Goal: Ask a question

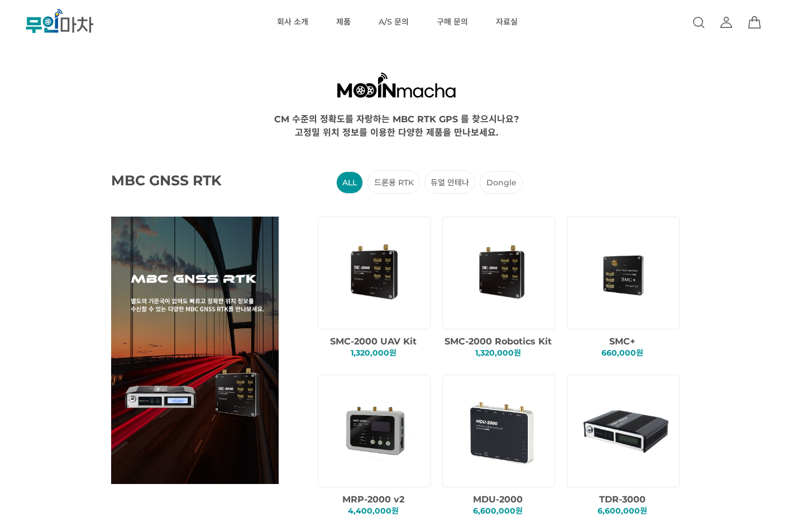
click at [396, 186] on RTK "드론용 RTK" at bounding box center [393, 181] width 52 height 23
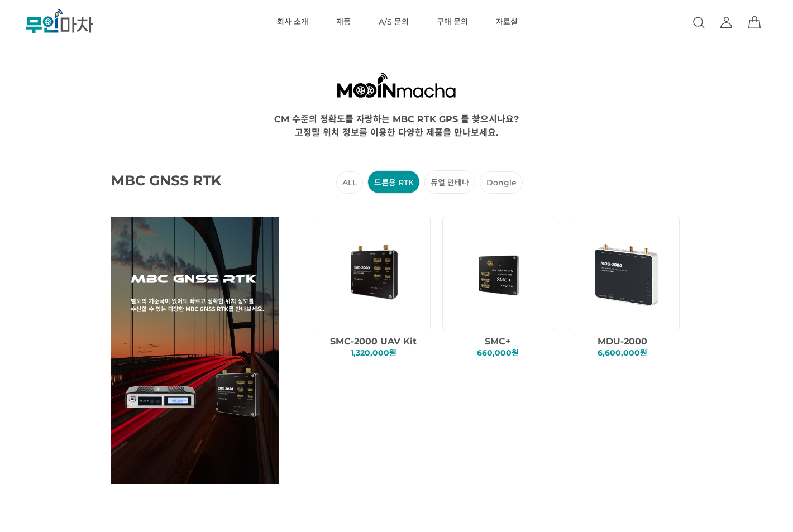
click at [398, 276] on img at bounding box center [375, 272] width 95 height 95
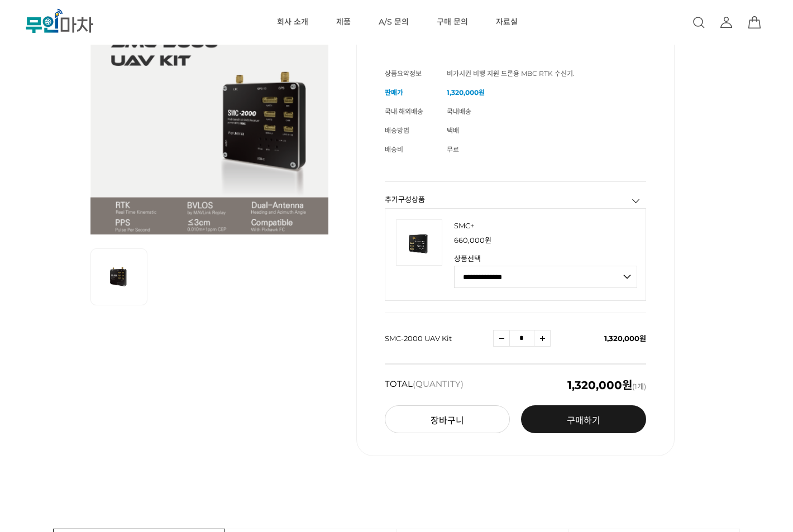
scroll to position [223, 0]
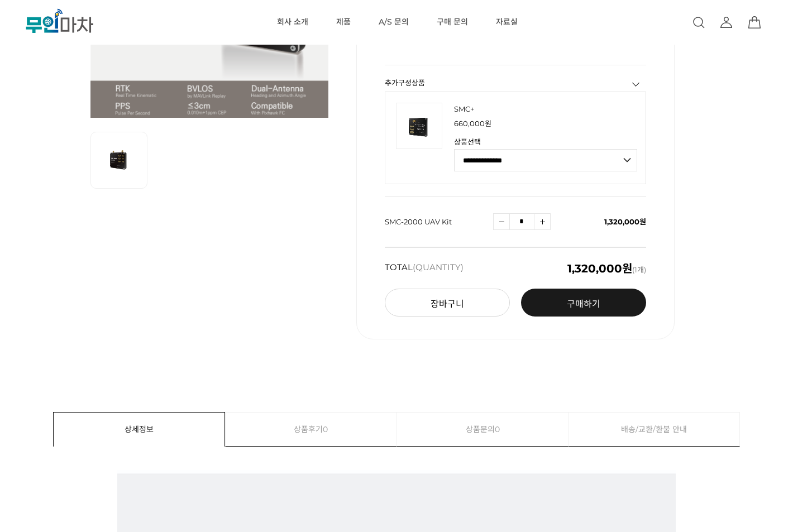
click at [500, 165] on select "**********" at bounding box center [546, 160] width 184 height 22
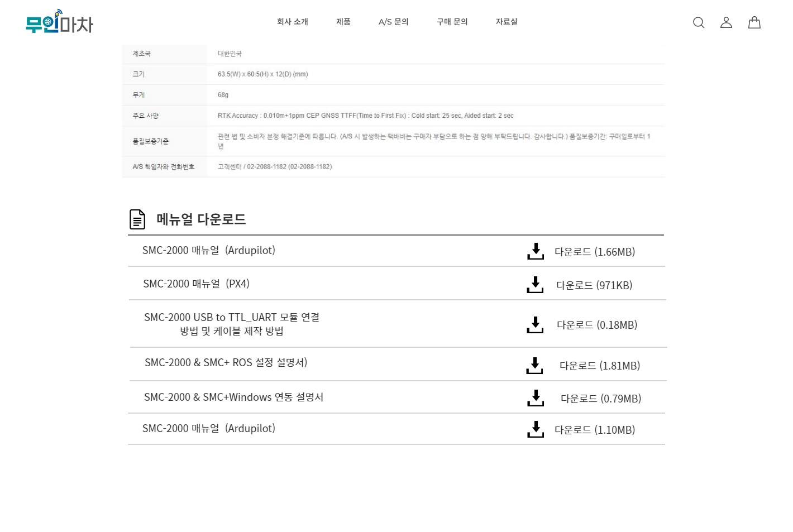
scroll to position [8027, 0]
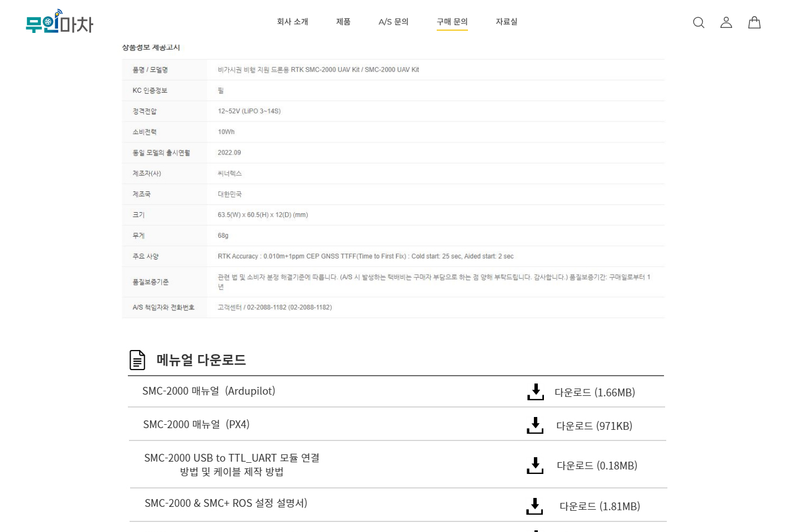
click at [452, 25] on link "구매 문의" at bounding box center [452, 22] width 31 height 45
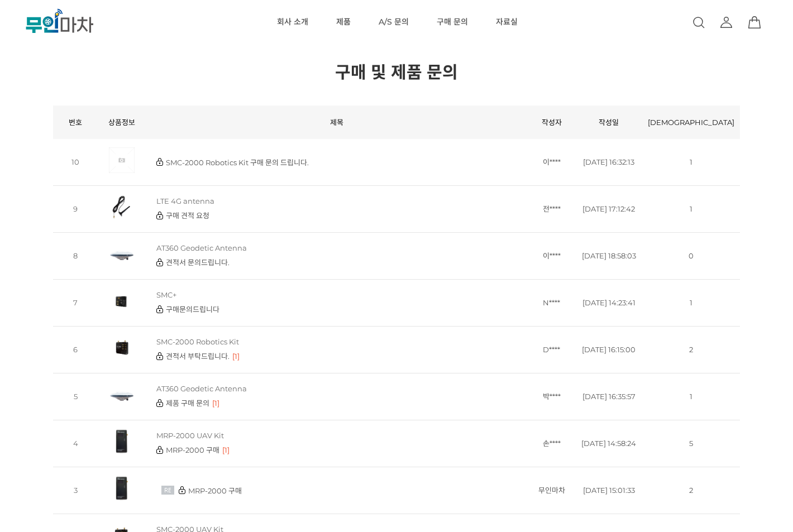
click at [212, 158] on link "SMC-2000 Robotics Kit 구매 문의 드립니다." at bounding box center [237, 162] width 143 height 9
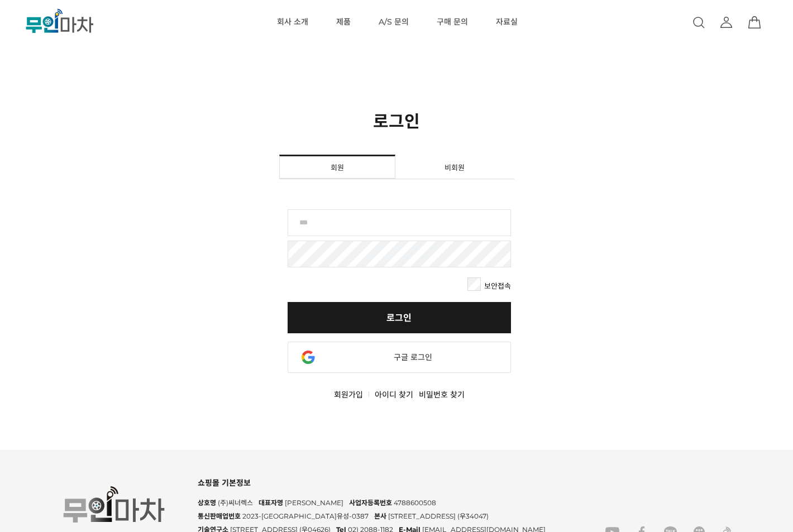
click at [458, 375] on div "카카오 로그인 네이버 로그인 페이스북 로그인 라인 로그인 구글 로그인 Apple로 로그인 Yahoo! JAPAN ID로 로그인" at bounding box center [399, 360] width 223 height 36
